Goal: Information Seeking & Learning: Understand process/instructions

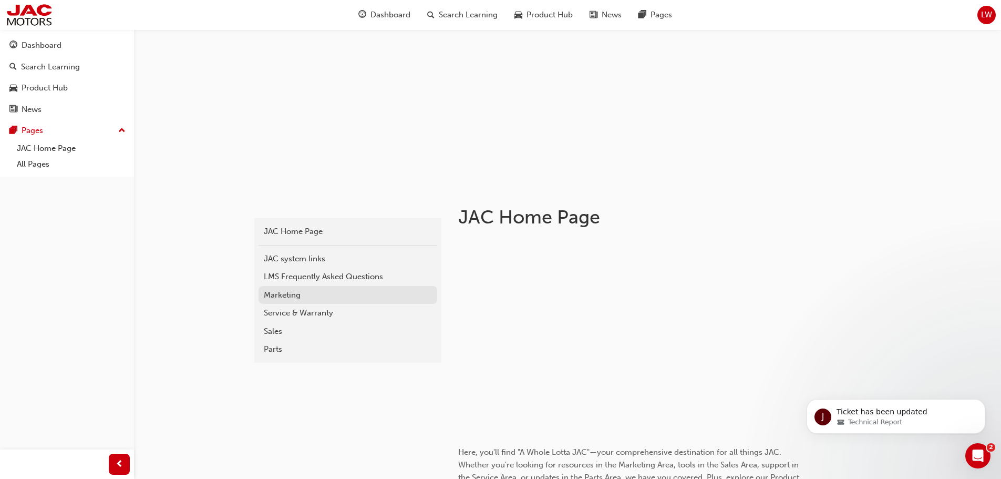
scroll to position [105, 0]
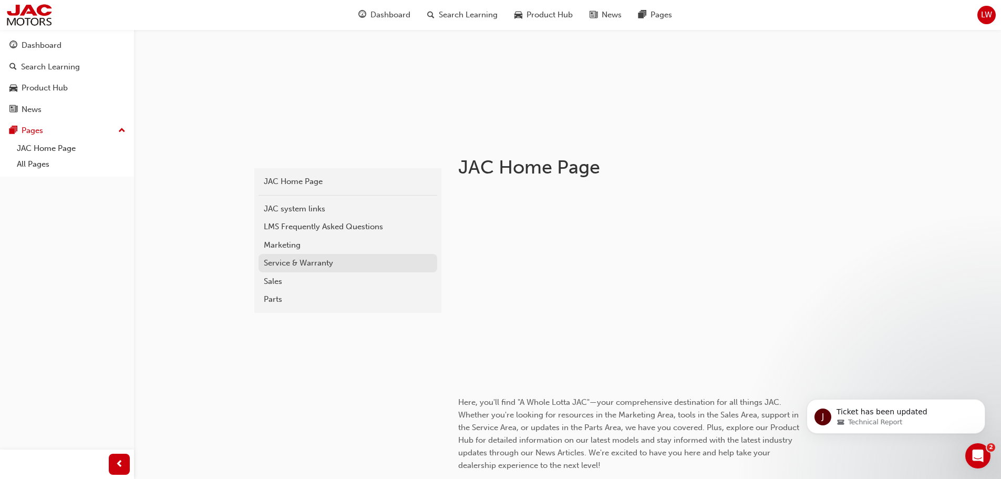
click at [316, 261] on div "Service & Warranty" at bounding box center [348, 263] width 168 height 12
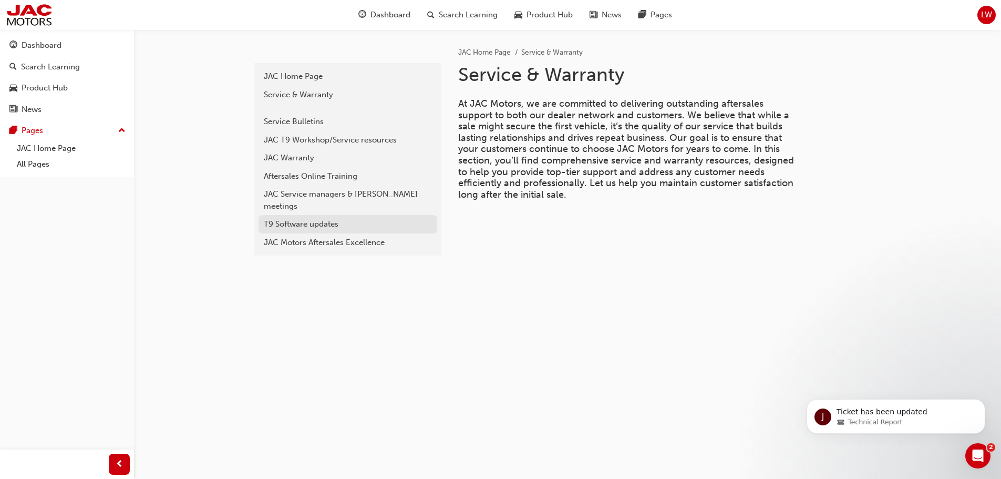
click at [307, 218] on div "T9 Software updates" at bounding box center [348, 224] width 168 height 12
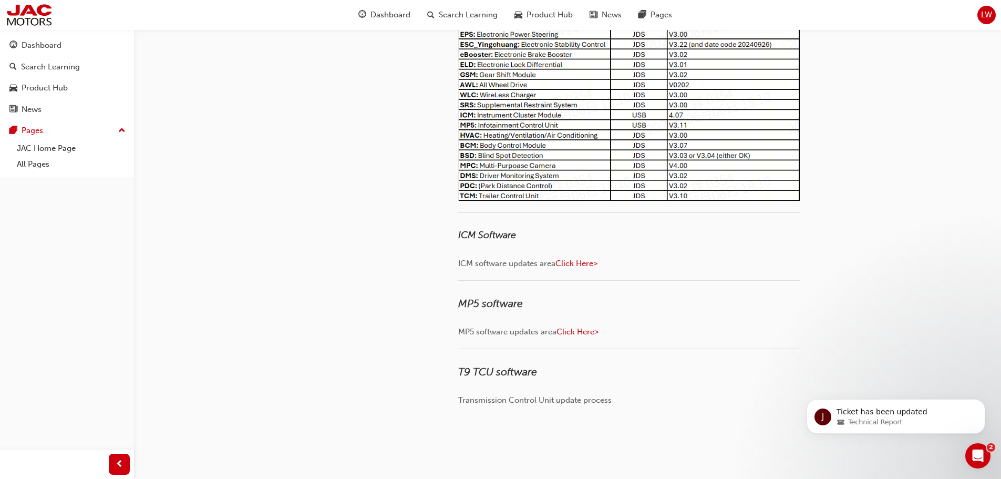
scroll to position [189, 0]
click at [591, 332] on span "Click Here>" at bounding box center [577, 331] width 42 height 9
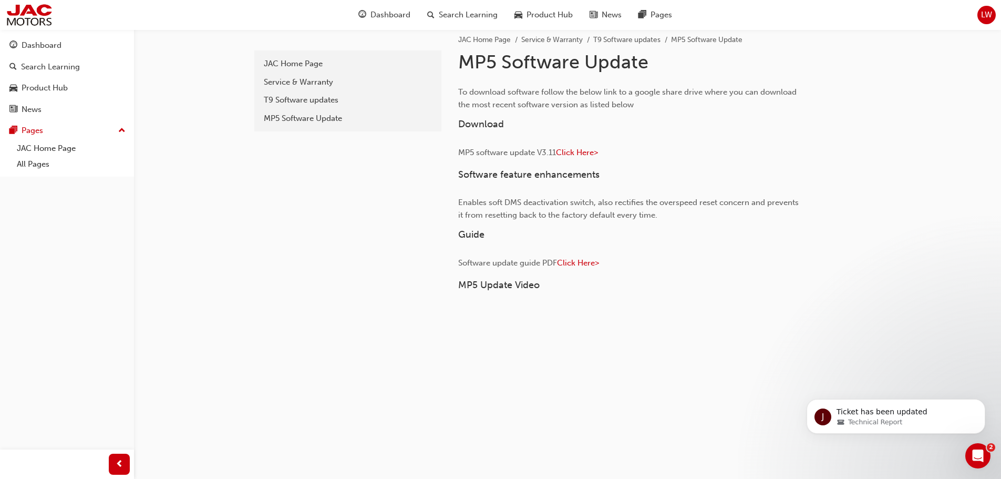
scroll to position [15, 0]
click at [571, 151] on span "Click Here>" at bounding box center [577, 150] width 42 height 9
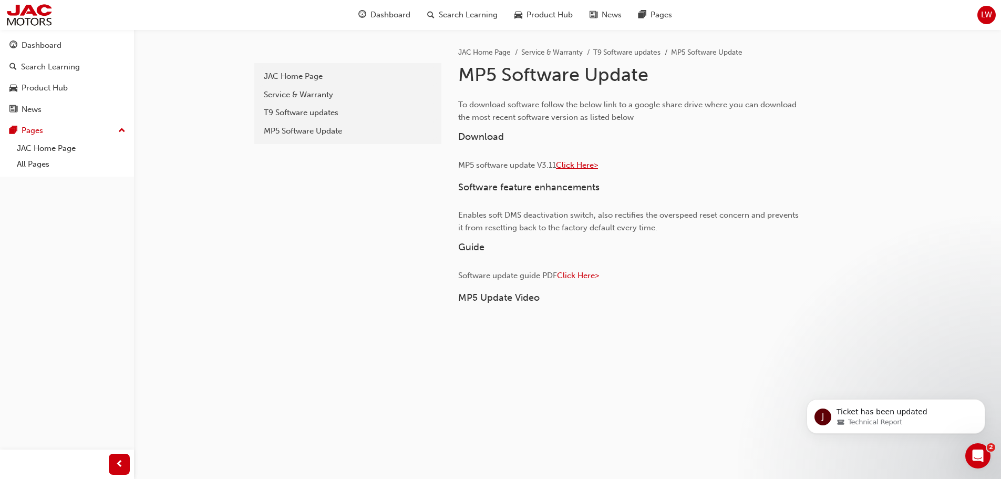
click at [585, 167] on span "Click Here>" at bounding box center [577, 164] width 42 height 9
